Goal: Task Accomplishment & Management: Manage account settings

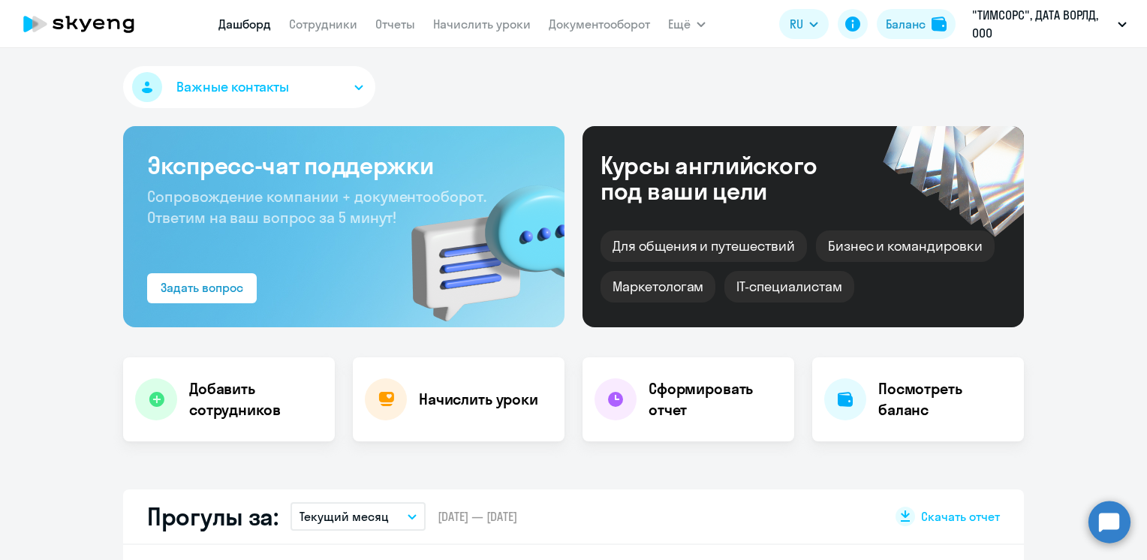
select select "30"
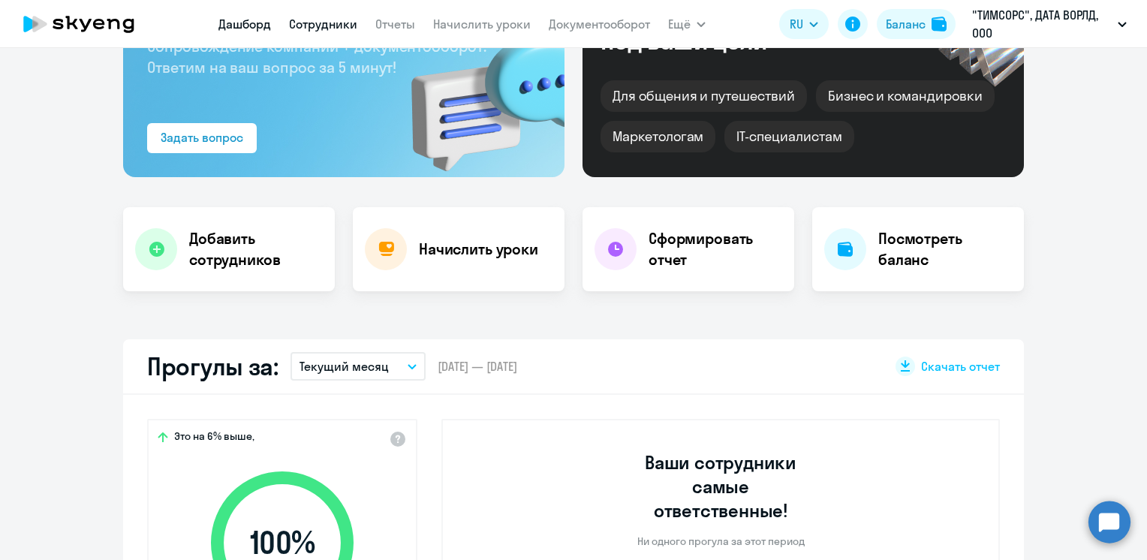
click at [314, 29] on link "Сотрудники" at bounding box center [323, 24] width 68 height 15
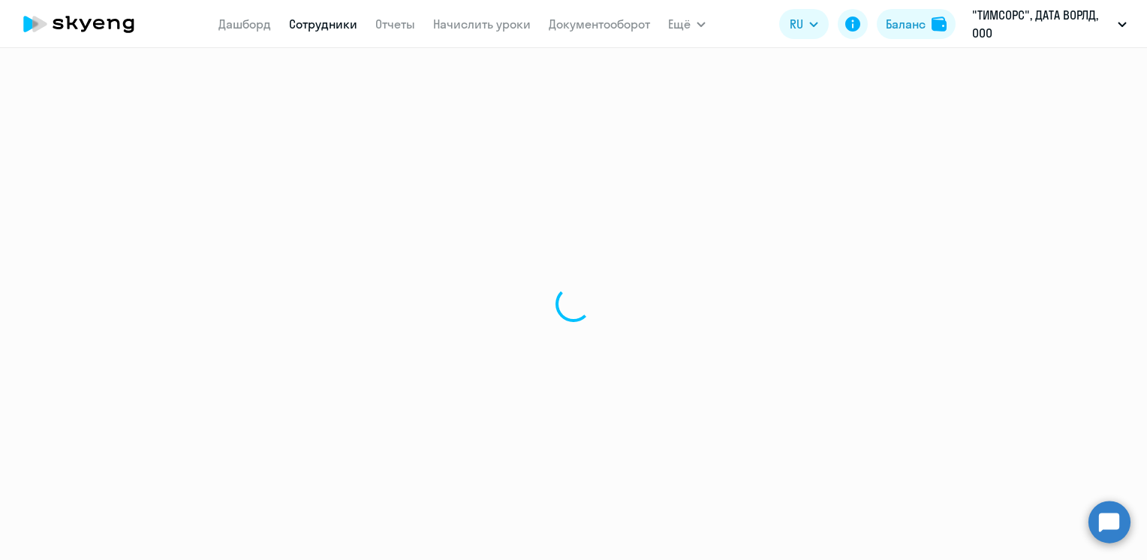
select select "30"
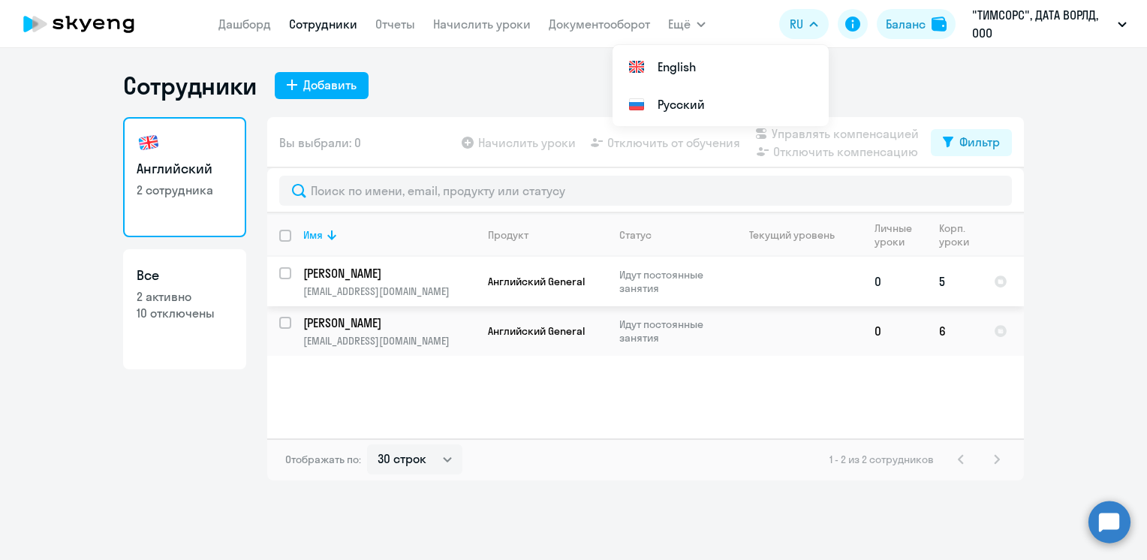
click at [282, 275] on input "select row 42123298" at bounding box center [294, 282] width 30 height 30
checkbox input "true"
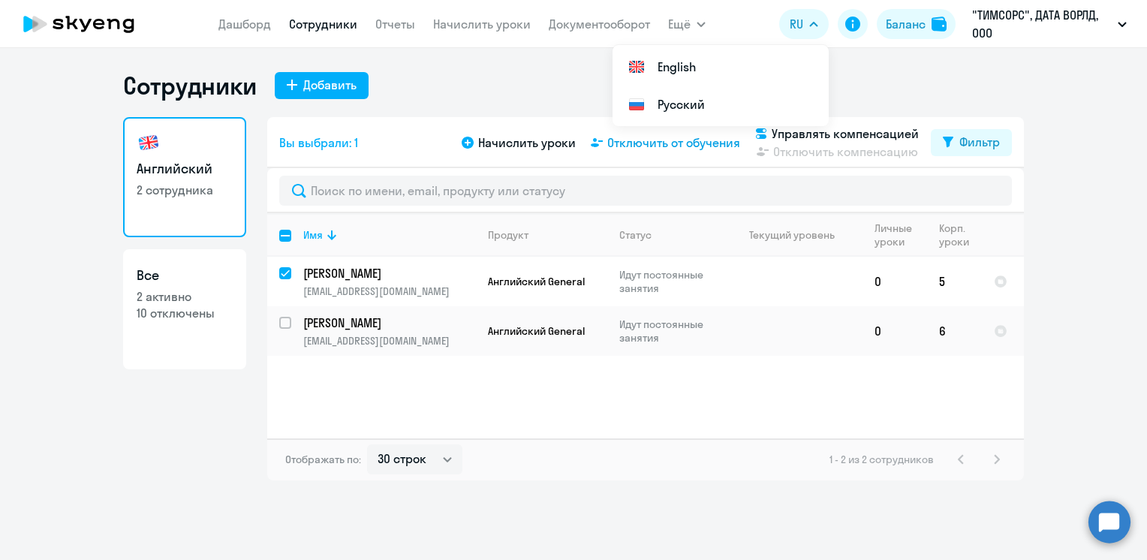
click at [653, 140] on span "Отключить от обучения" at bounding box center [673, 143] width 133 height 18
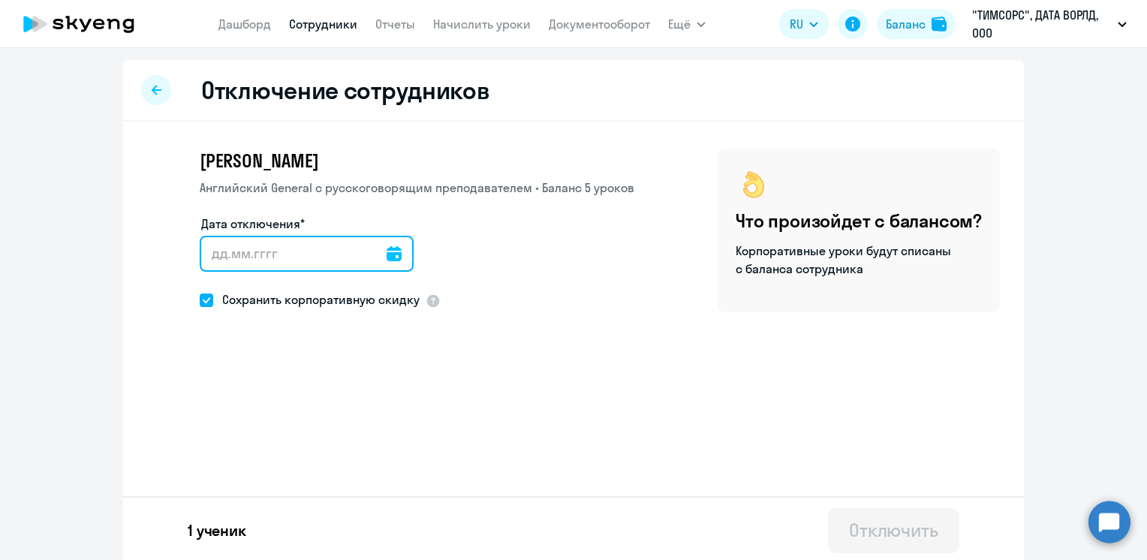
click at [218, 244] on input "Дата отключения*" at bounding box center [307, 254] width 214 height 36
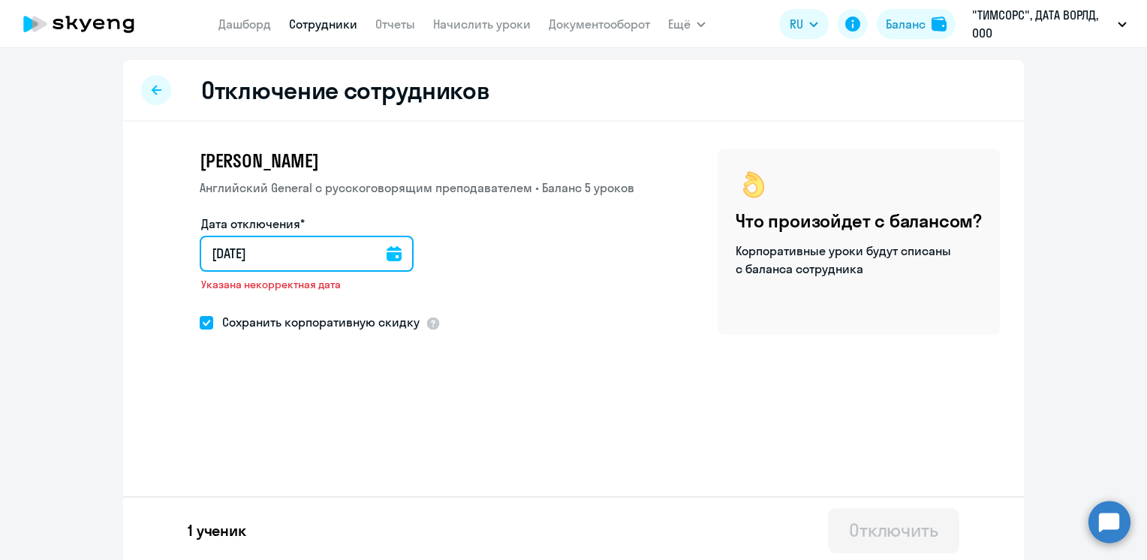
type input "[DATE]"
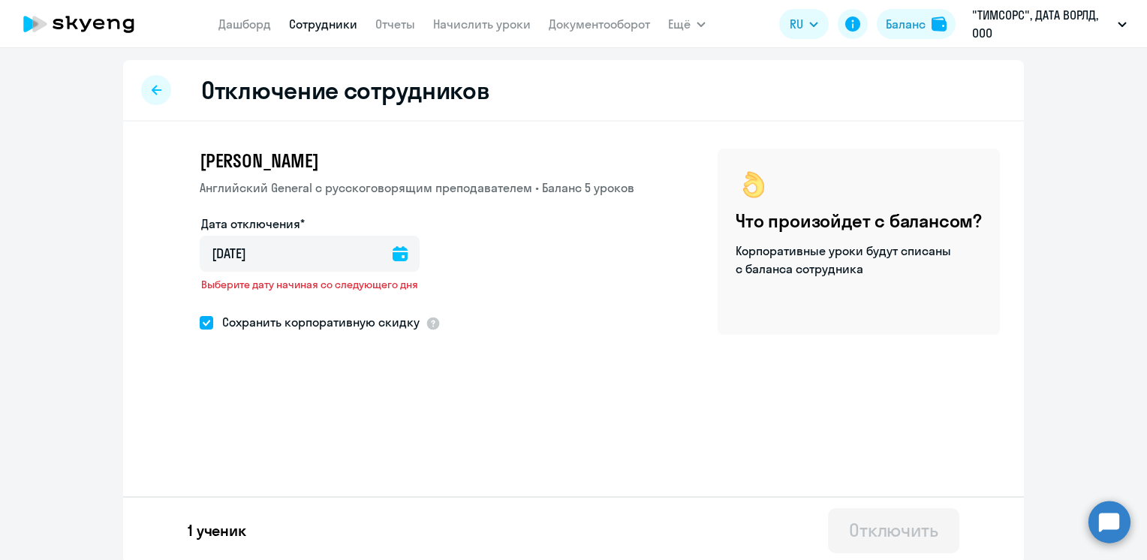
click at [393, 255] on icon at bounding box center [400, 253] width 15 height 15
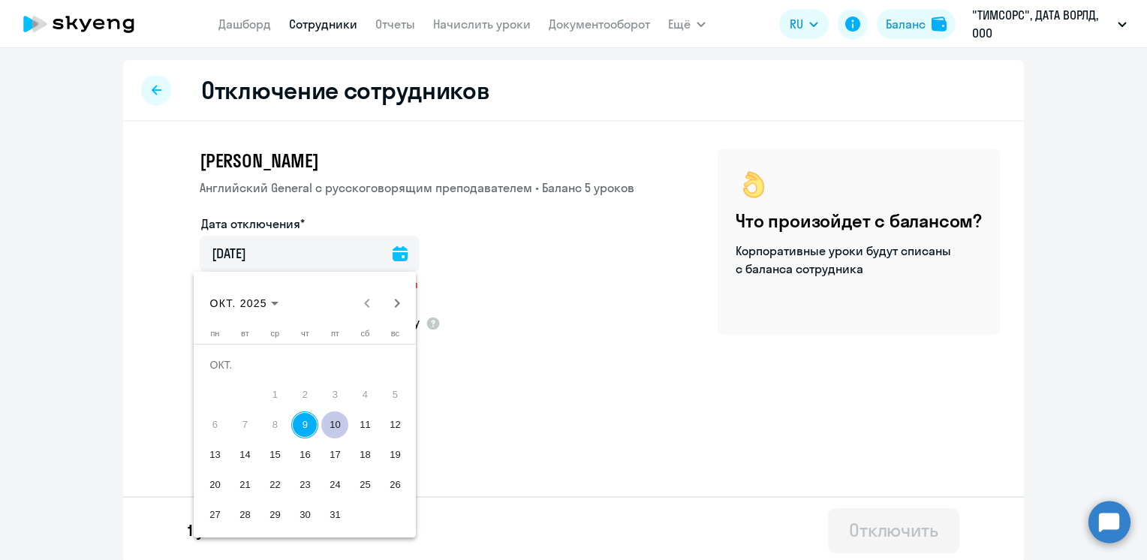
click at [363, 419] on span "11" at bounding box center [364, 424] width 27 height 27
type input "[DATE]"
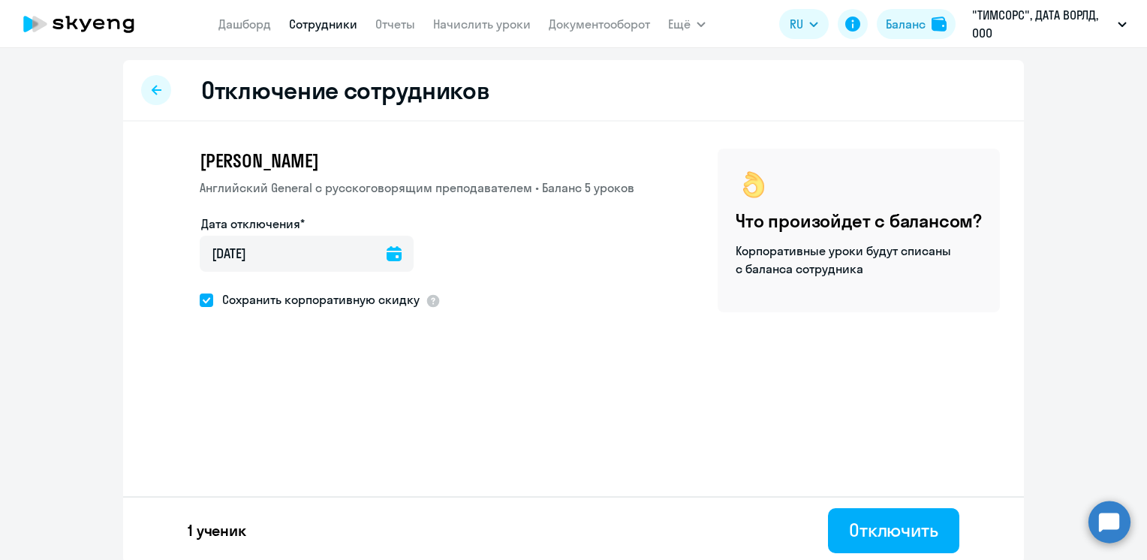
click at [387, 252] on icon at bounding box center [394, 253] width 15 height 15
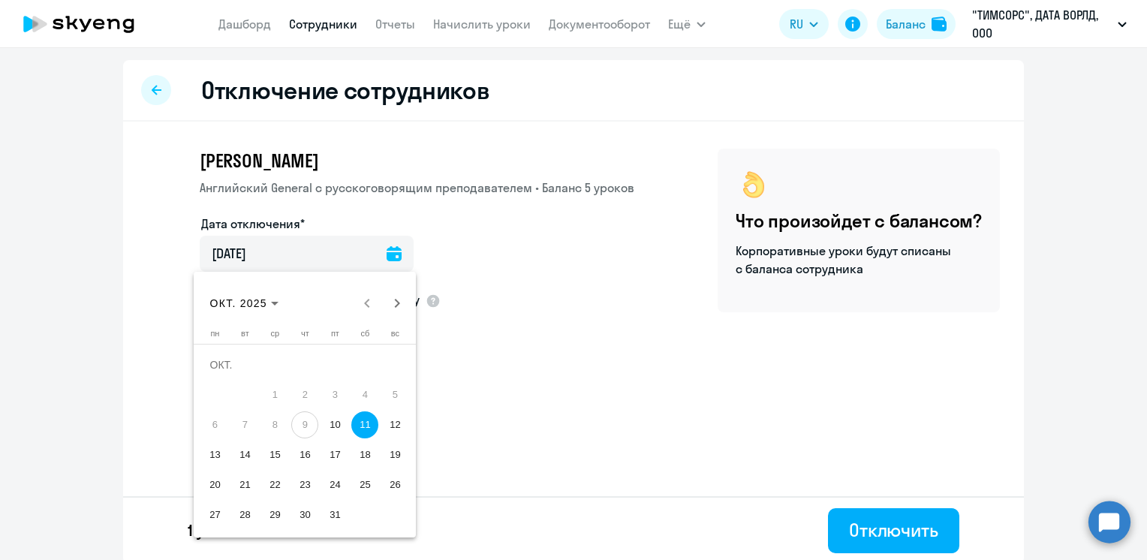
click at [345, 425] on span "10" at bounding box center [334, 424] width 27 height 27
type input "[DATE]"
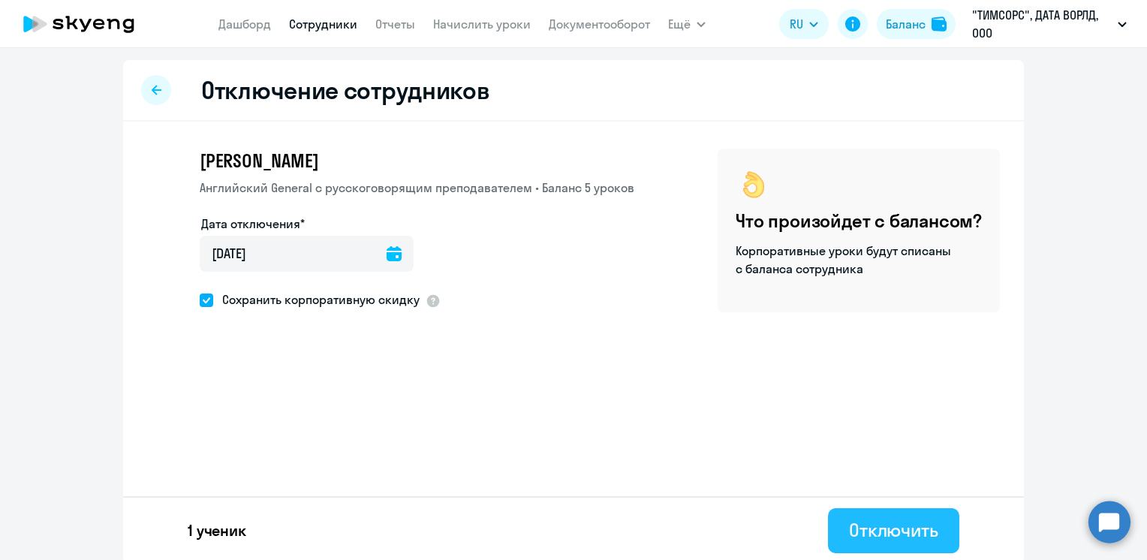
click at [865, 528] on div "Отключить" at bounding box center [893, 530] width 89 height 24
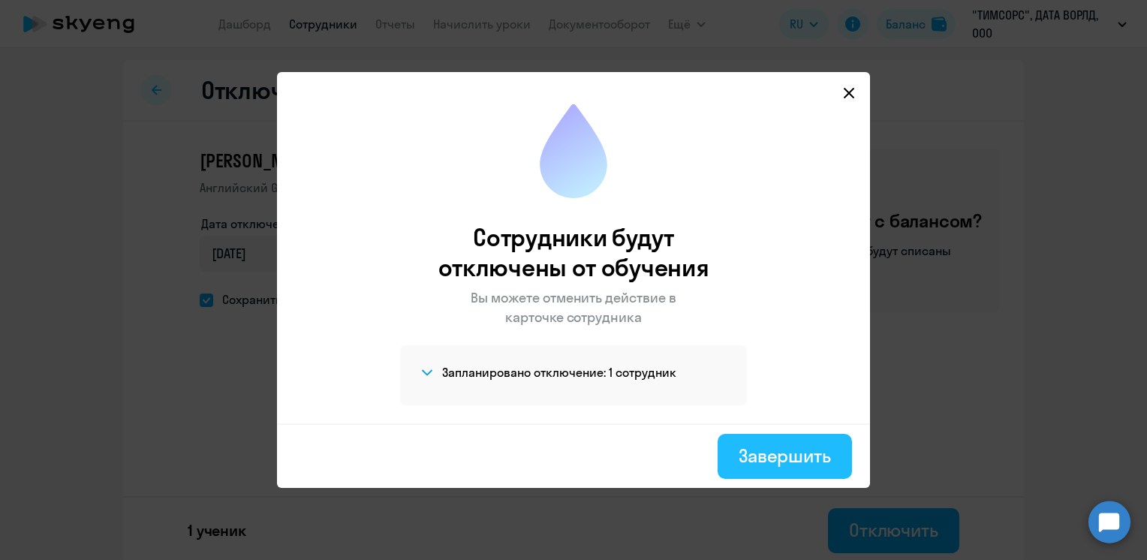
click at [768, 456] on div "Завершить" at bounding box center [785, 456] width 92 height 24
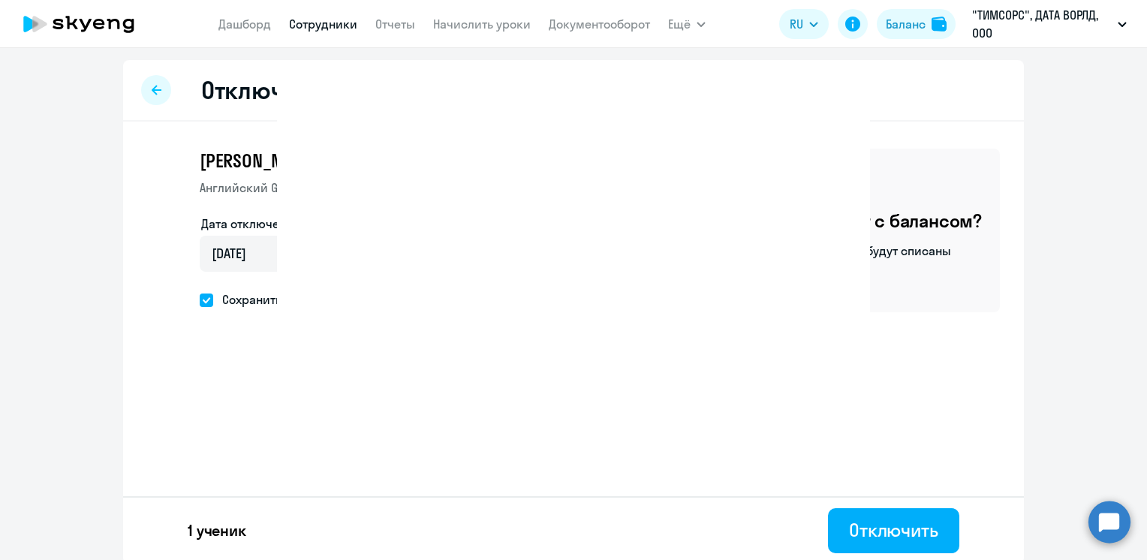
select select "30"
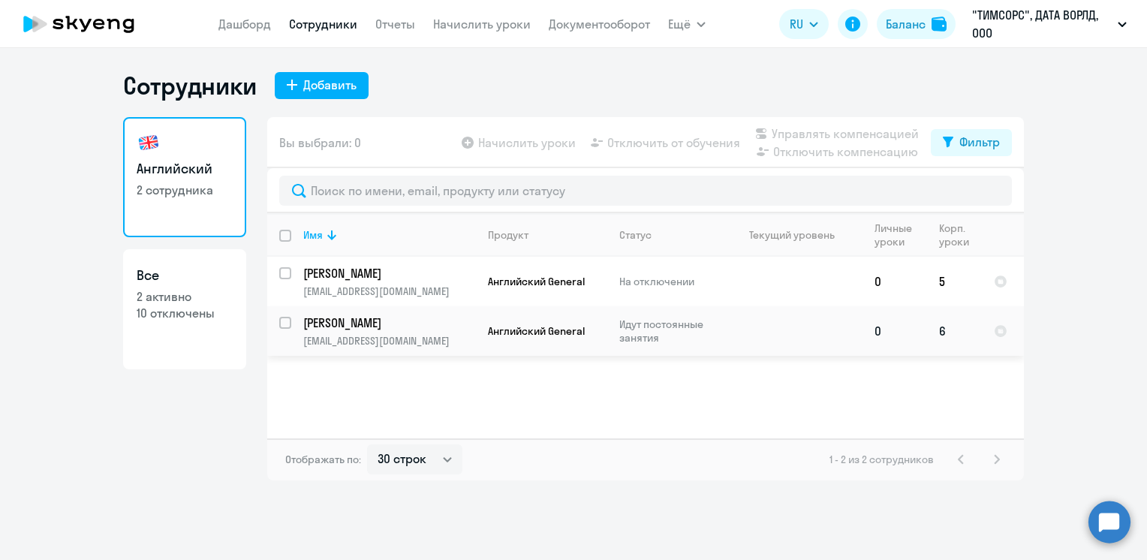
click at [393, 338] on p "[EMAIL_ADDRESS][DOMAIN_NAME]" at bounding box center [389, 341] width 172 height 14
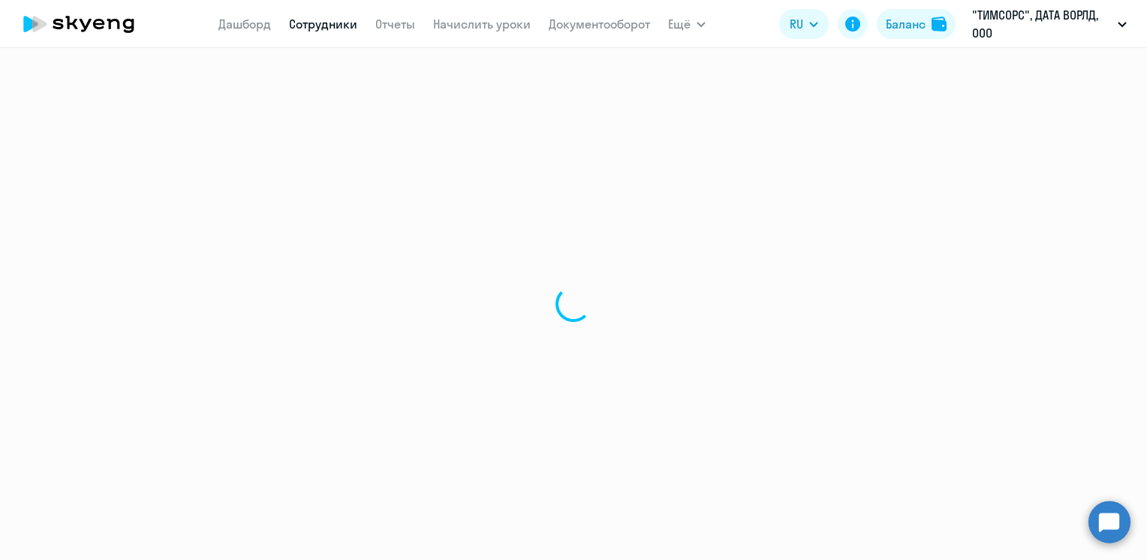
select select "english"
